Goal: Subscribe to service/newsletter

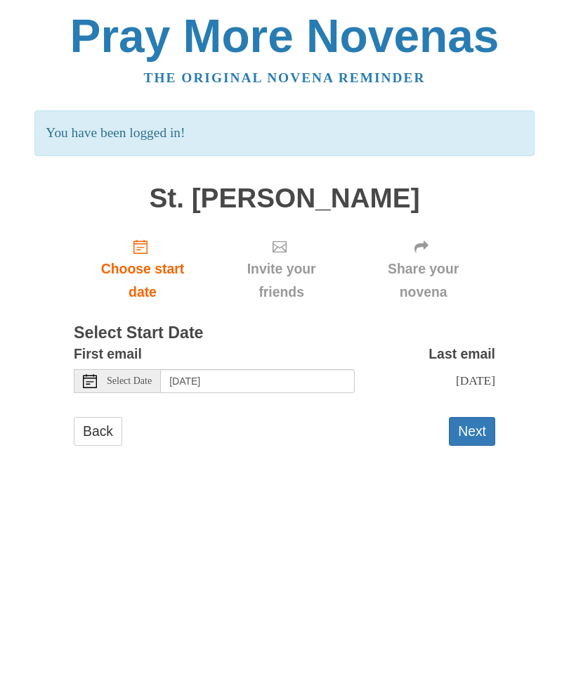
click at [474, 430] on button "Next" at bounding box center [472, 431] width 46 height 29
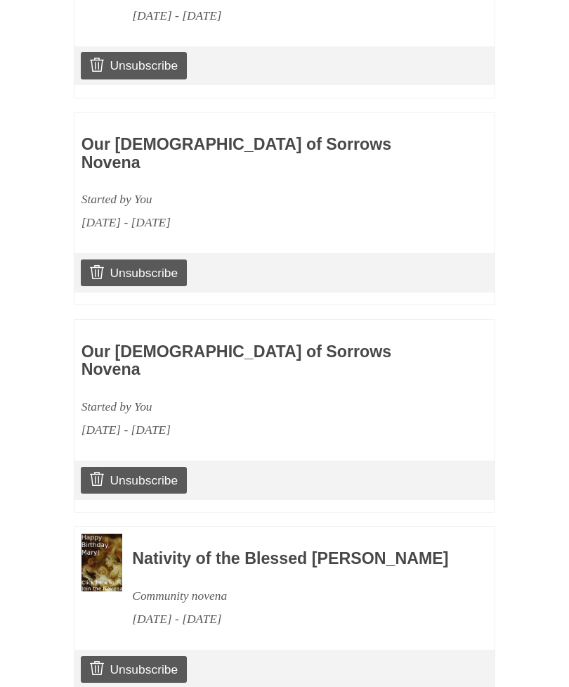
scroll to position [768, 0]
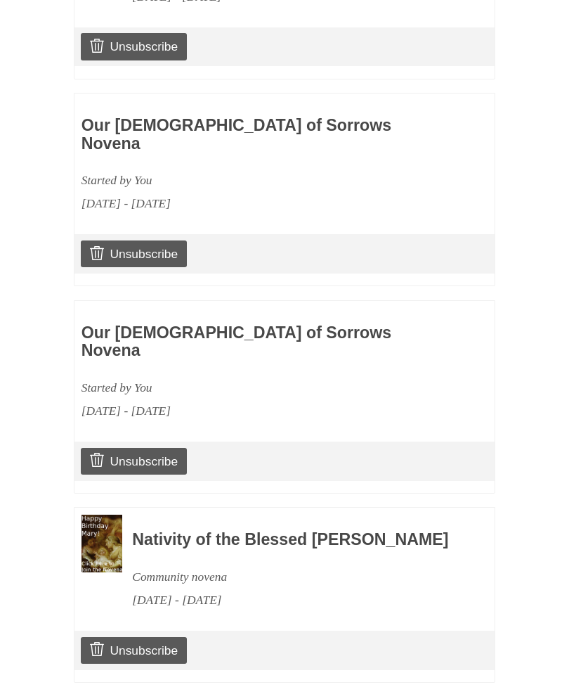
click at [135, 448] on link "Unsubscribe" at bounding box center [134, 461] width 106 height 27
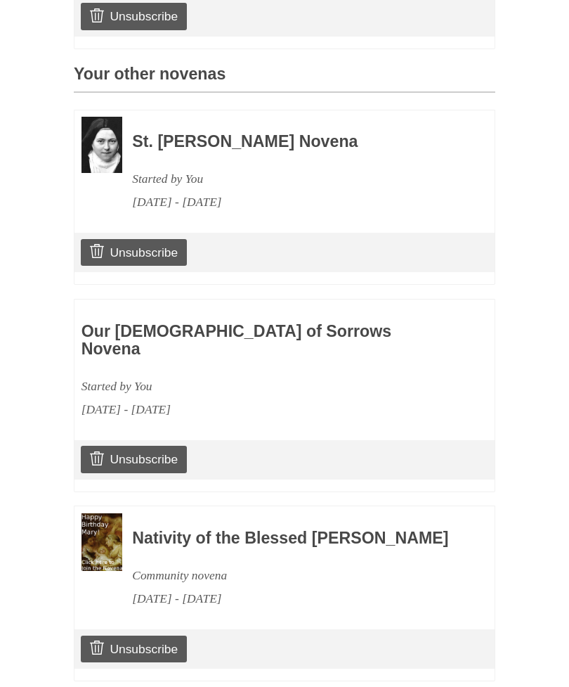
scroll to position [647, 0]
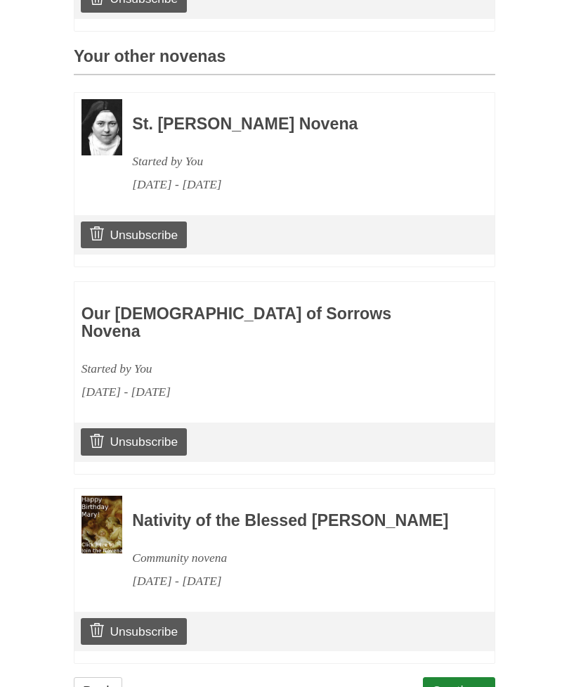
click at [467, 679] on link "Continue" at bounding box center [459, 691] width 73 height 29
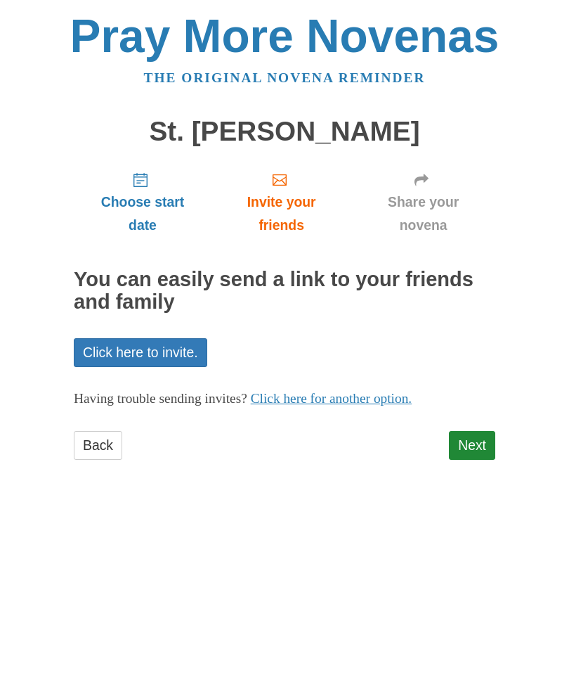
click at [466, 444] on link "Next" at bounding box center [472, 445] width 46 height 29
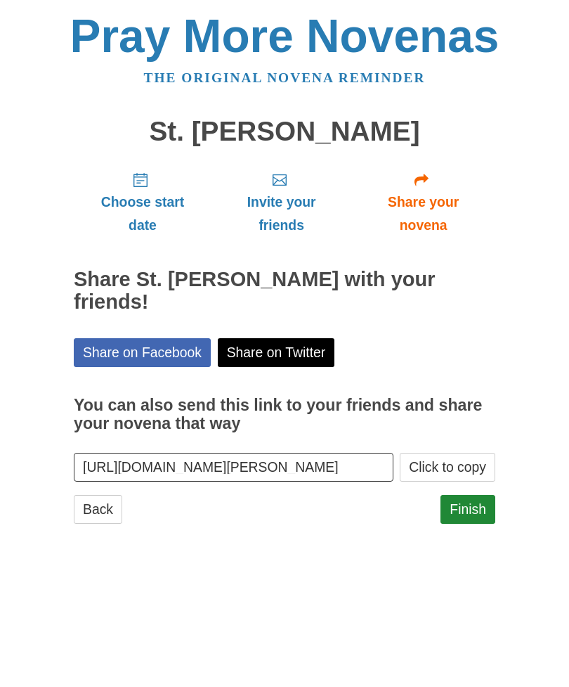
click at [465, 495] on link "Finish" at bounding box center [468, 509] width 55 height 29
